Goal: Task Accomplishment & Management: Complete application form

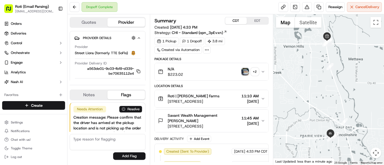
scroll to position [60, 0]
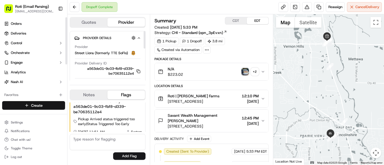
click at [48, 104] on html "Roti (Email Parsing) [EMAIL_ADDRESS][DOMAIN_NAME] Toggle Sidebar Orders Deliver…" at bounding box center [192, 82] width 384 height 165
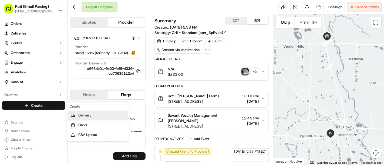
click at [86, 115] on link "Delivery" at bounding box center [97, 116] width 60 height 10
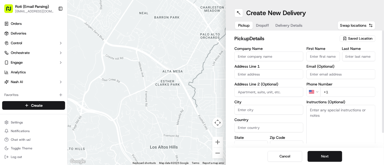
click at [349, 41] on div "Saved Location" at bounding box center [358, 38] width 36 height 6
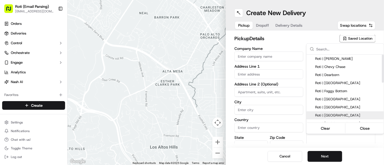
click at [321, 114] on span "Roti | [GEOGRAPHIC_DATA]" at bounding box center [348, 115] width 66 height 5
type input "Roti | [GEOGRAPHIC_DATA]"
type input "1629 K [GEOGRAPHIC_DATA]"
type input "[US_STATE]"
type input "US"
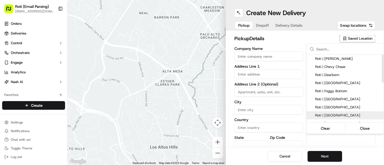
type input "DC"
type input "20006"
type input "Manager"
type input "[PHONE_NUMBER]"
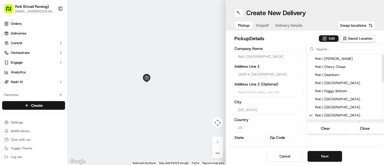
click at [316, 154] on html "Roti (Email Parsing) [EMAIL_ADDRESS][DOMAIN_NAME] Toggle Sidebar Orders Deliver…" at bounding box center [192, 82] width 384 height 165
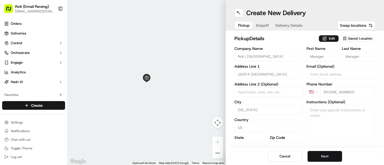
click at [316, 156] on button "Next" at bounding box center [324, 156] width 35 height 11
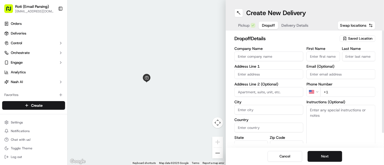
click at [272, 55] on input "Company Name" at bounding box center [268, 57] width 69 height 10
paste input "[PERSON_NAME]"
type input "[PERSON_NAME]"
click at [317, 59] on input "First Name" at bounding box center [322, 57] width 33 height 10
paste input "[PERSON_NAME]"
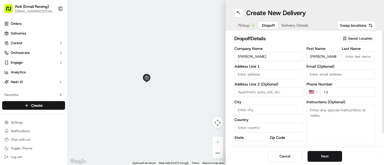
click at [322, 57] on input "[PERSON_NAME]" at bounding box center [322, 57] width 33 height 10
drag, startPoint x: 321, startPoint y: 57, endPoint x: 342, endPoint y: 60, distance: 21.8
click at [342, 60] on div "First Name [PERSON_NAME] Last Name" at bounding box center [340, 54] width 69 height 15
type input "[PERSON_NAME]"
click at [352, 55] on input "Last Name" at bounding box center [358, 57] width 33 height 10
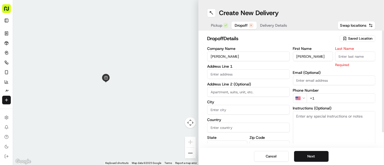
paste input "[PERSON_NAME]"
type input "[PERSON_NAME]"
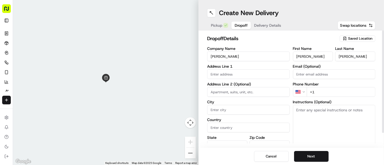
drag, startPoint x: 307, startPoint y: 57, endPoint x: 321, endPoint y: 66, distance: 16.9
click at [321, 66] on div "First Name [PERSON_NAME] Last Name [PERSON_NAME] Email (Optional) Phone Number …" at bounding box center [334, 103] width 83 height 113
type input "[PERSON_NAME]"
click at [246, 74] on input "text" at bounding box center [248, 74] width 83 height 10
paste input "[STREET_ADDRESS][US_STATE]"
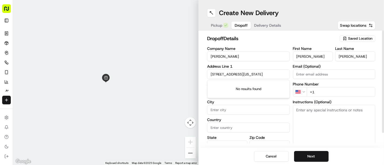
scroll to position [0, 79]
click at [241, 76] on input "[STREET_ADDRESS][US_STATE]" at bounding box center [248, 74] width 83 height 10
click at [226, 74] on input "[STREET_ADDRESS][US_STATE]" at bounding box center [248, 74] width 83 height 10
drag, startPoint x: 232, startPoint y: 75, endPoint x: 277, endPoint y: 75, distance: 45.3
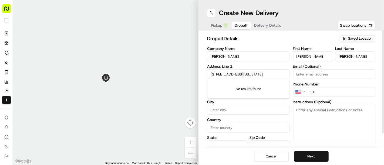
click at [277, 75] on input "[STREET_ADDRESS][US_STATE]" at bounding box center [248, 74] width 83 height 10
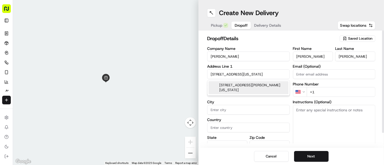
click at [266, 86] on div "[STREET_ADDRESS][PERSON_NAME][US_STATE]" at bounding box center [248, 87] width 80 height 13
type input "[STREET_ADDRESS][US_STATE]"
type input "[US_STATE]"
type input "[GEOGRAPHIC_DATA]"
type input "DC"
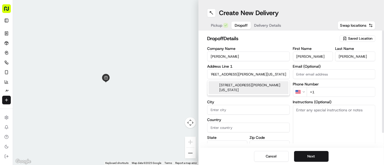
type input "20036"
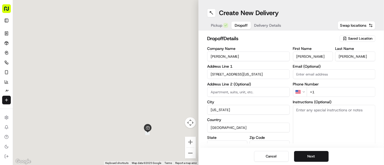
type input "[STREET_ADDRESS]"
click at [246, 89] on input at bounding box center [248, 92] width 83 height 10
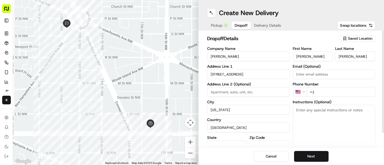
paste input "Lower level conference room"
type input "Lower level conference room"
click at [312, 93] on input "+1" at bounding box center [341, 92] width 69 height 10
click at [321, 94] on input "+1" at bounding box center [341, 92] width 69 height 10
click at [325, 90] on input "+1" at bounding box center [341, 92] width 69 height 10
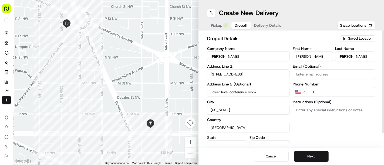
paste input "[PHONE_NUMBER]"
type input "[PHONE_NUMBER]"
click at [331, 111] on textarea "Instructions (Optional)" at bounding box center [334, 125] width 83 height 40
click at [317, 120] on textarea "Instructions (Optional)" at bounding box center [334, 125] width 83 height 40
click at [332, 118] on textarea "Instructions (Optional)" at bounding box center [334, 125] width 83 height 40
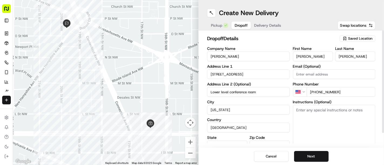
paste textarea "Call customer upon [DOMAIN_NAME]"
type textarea "Call customer upon [DOMAIN_NAME]"
click at [310, 157] on button "Next" at bounding box center [311, 156] width 35 height 11
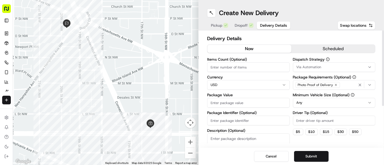
click at [324, 49] on button "scheduled" at bounding box center [333, 49] width 84 height 8
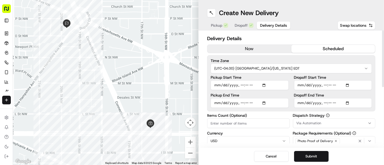
click at [350, 86] on input "Dropoff Start Time" at bounding box center [333, 85] width 78 height 10
type input "[DATE]T11:30"
click at [349, 106] on input "Dropoff End Time" at bounding box center [333, 103] width 78 height 10
click at [348, 105] on input "Dropoff End Time" at bounding box center [333, 103] width 78 height 10
click at [348, 103] on input "Dropoff End Time" at bounding box center [333, 103] width 78 height 10
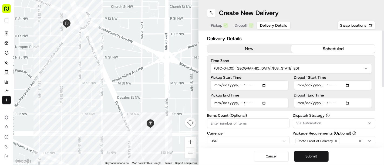
click at [373, 90] on div "Time Zone (UTC-04.00) [GEOGRAPHIC_DATA]/[US_STATE] EDT Pickup Start Time Pickup…" at bounding box center [291, 83] width 168 height 56
type input "[DATE]T11:45"
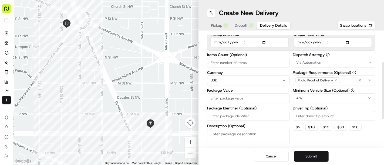
scroll to position [61, 0]
drag, startPoint x: 384, startPoint y: 85, endPoint x: 384, endPoint y: 117, distance: 31.9
click at [384, 117] on div at bounding box center [383, 90] width 2 height 57
click at [319, 67] on div "Dispatch Strategy Via Automation Package Requirements (Optional) Photo Proof of…" at bounding box center [334, 105] width 83 height 106
click at [312, 61] on span "Via Automation" at bounding box center [308, 62] width 25 height 5
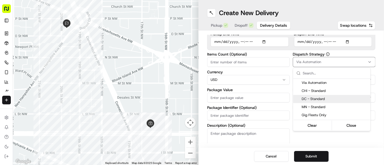
click at [311, 98] on span "DC - Standard" at bounding box center [335, 99] width 66 height 5
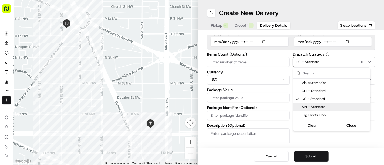
click at [274, 104] on html "Roti (Email Parsing) [EMAIL_ADDRESS][DOMAIN_NAME] Toggle Sidebar Orders Deliver…" at bounding box center [192, 82] width 384 height 165
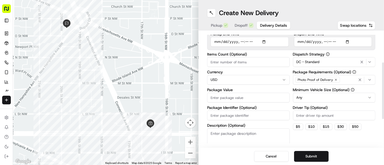
click at [304, 99] on html "Roti (Email Parsing) [EMAIL_ADDRESS][DOMAIN_NAME] Toggle Sidebar Orders Deliver…" at bounding box center [192, 82] width 384 height 165
click at [238, 61] on input "Items Count (Optional)" at bounding box center [248, 62] width 83 height 10
type input "9"
click at [224, 118] on input "Package Identifier (Optional)" at bounding box center [248, 116] width 83 height 10
paste input "[PERSON_NAME]"
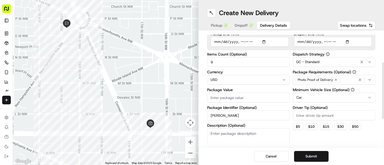
type input "[PERSON_NAME]"
click at [221, 95] on input "Package Value" at bounding box center [248, 98] width 83 height 10
type input "436.31"
click at [319, 152] on button "Submit" at bounding box center [311, 156] width 35 height 11
